Goal: Transaction & Acquisition: Purchase product/service

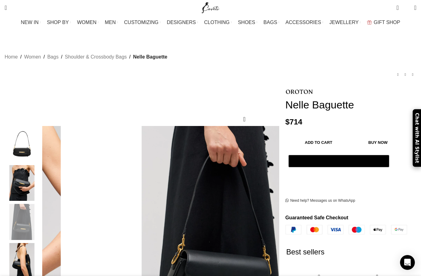
click at [299, 90] on img at bounding box center [299, 92] width 28 height 4
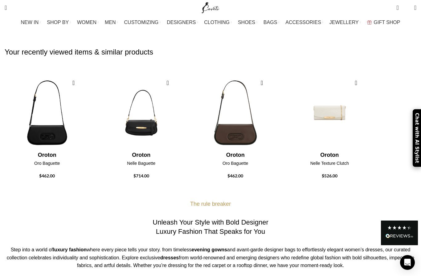
scroll to position [257, 0]
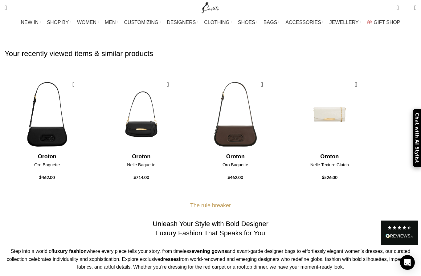
click at [14, 46] on span "WHAT'S NEW" at bounding box center [1, 49] width 28 height 6
click at [40, 54] on link "New this week" at bounding box center [24, 59] width 75 height 10
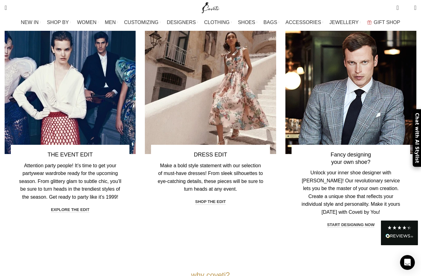
scroll to position [1659, 0]
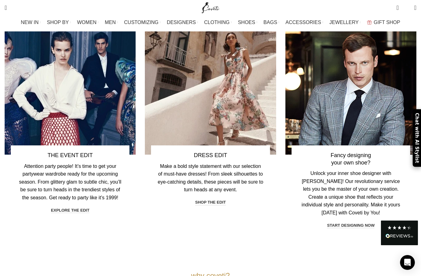
click at [219, 206] on link "shop the edit" at bounding box center [210, 203] width 31 height 6
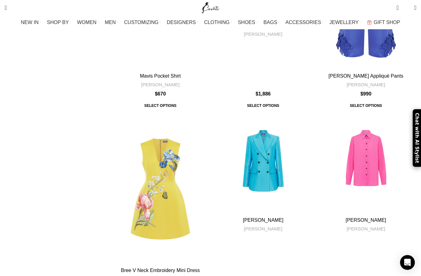
scroll to position [2170, 0]
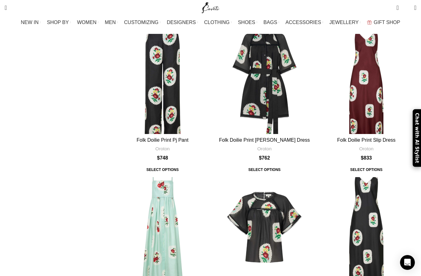
scroll to position [2024, 0]
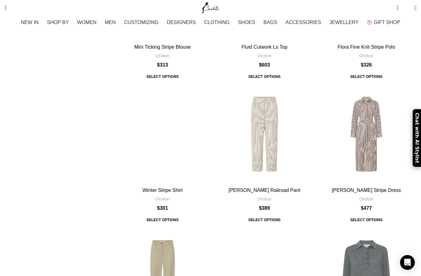
scroll to position [1892, 0]
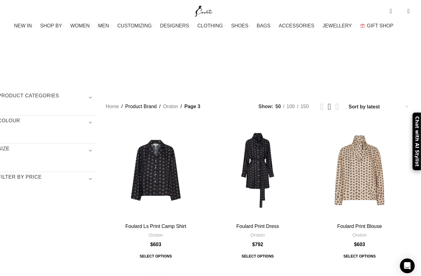
scroll to position [0, 9]
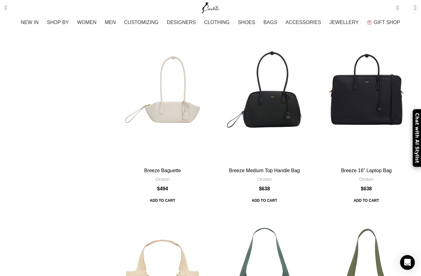
scroll to position [2420, 0]
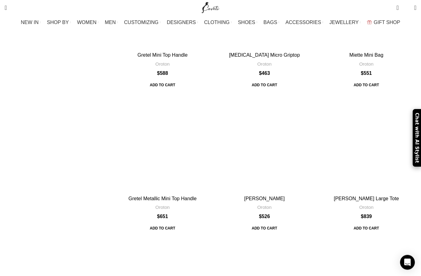
scroll to position [1968, 0]
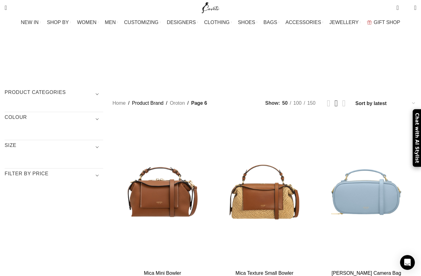
click at [103, 114] on h3 "COLOUR" at bounding box center [54, 119] width 99 height 10
click at [45, 114] on h3 "COLOUR" at bounding box center [54, 119] width 99 height 10
click at [103, 114] on h3 "COLOUR" at bounding box center [54, 119] width 99 height 10
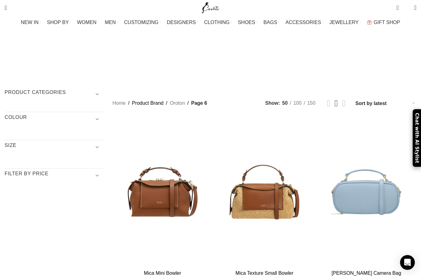
click at [103, 114] on h3 "COLOUR" at bounding box center [54, 119] width 99 height 10
click at [42, 114] on h3 "COLOUR" at bounding box center [54, 119] width 99 height 10
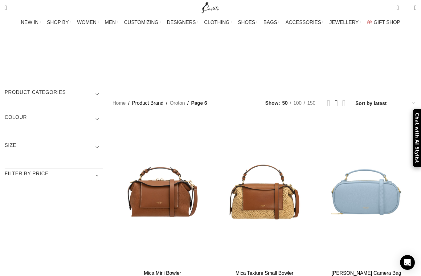
click at [46, 64] on span "Show sidebar" at bounding box center [210, 138] width 421 height 276
click at [36, 142] on h3 "SIZE" at bounding box center [54, 147] width 99 height 10
click at [61, 142] on h3 "SIZE" at bounding box center [54, 147] width 99 height 10
click at [88, 170] on h3 "Filter by price" at bounding box center [54, 175] width 99 height 10
click at [74, 170] on h3 "Filter by price" at bounding box center [54, 175] width 99 height 10
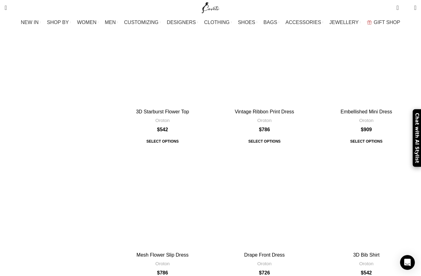
scroll to position [1918, 0]
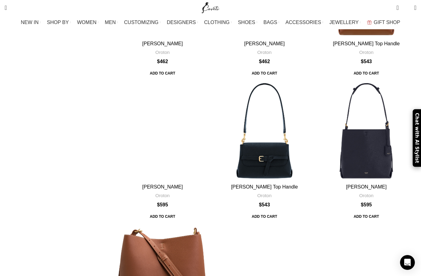
scroll to position [1745, 0]
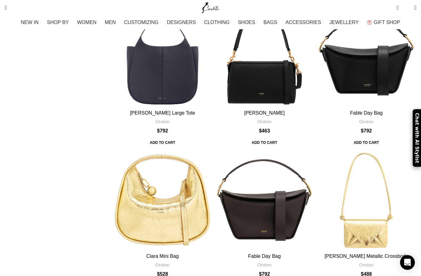
scroll to position [1808, 0]
